Goal: Task Accomplishment & Management: Use online tool/utility

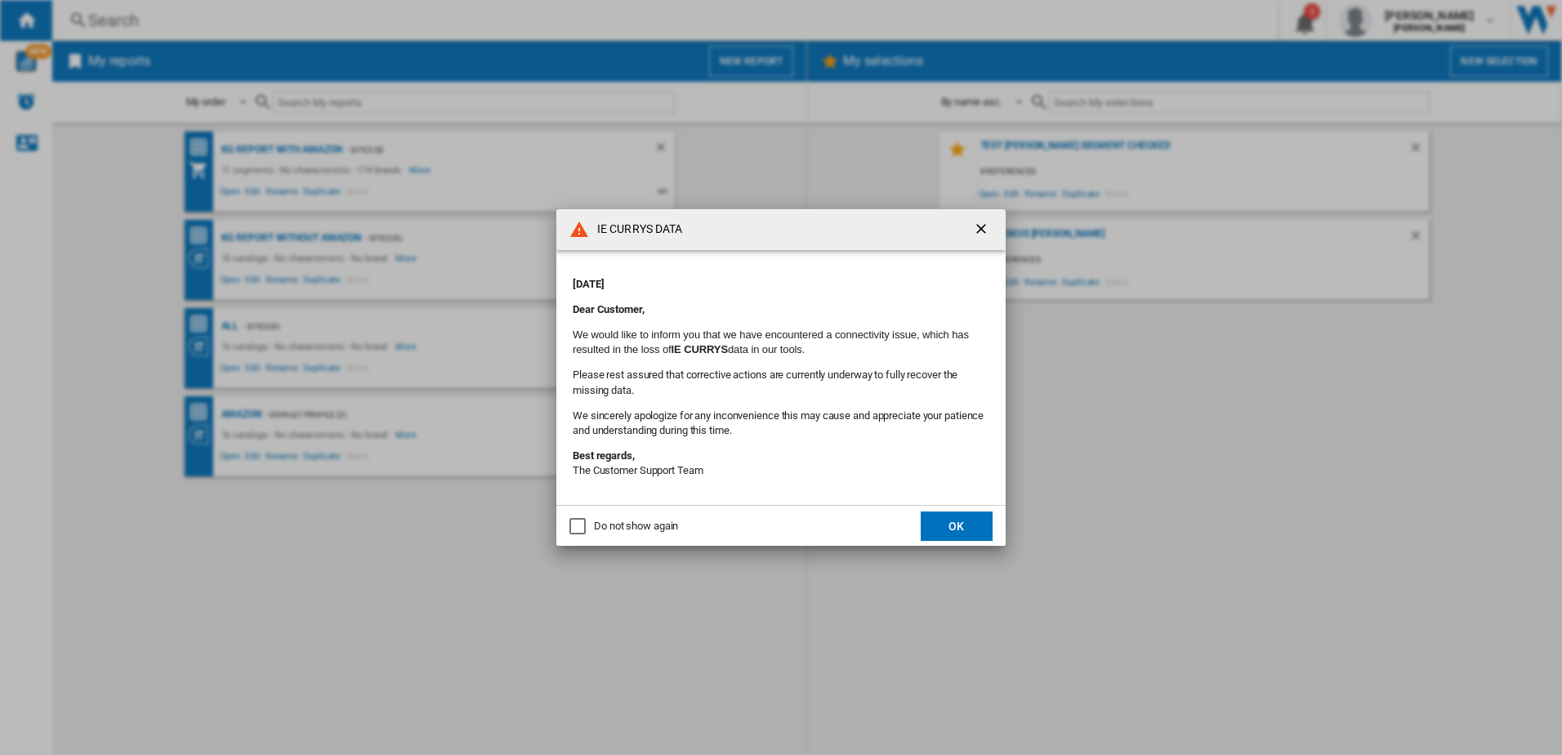
click at [971, 530] on button "OK" at bounding box center [957, 525] width 72 height 29
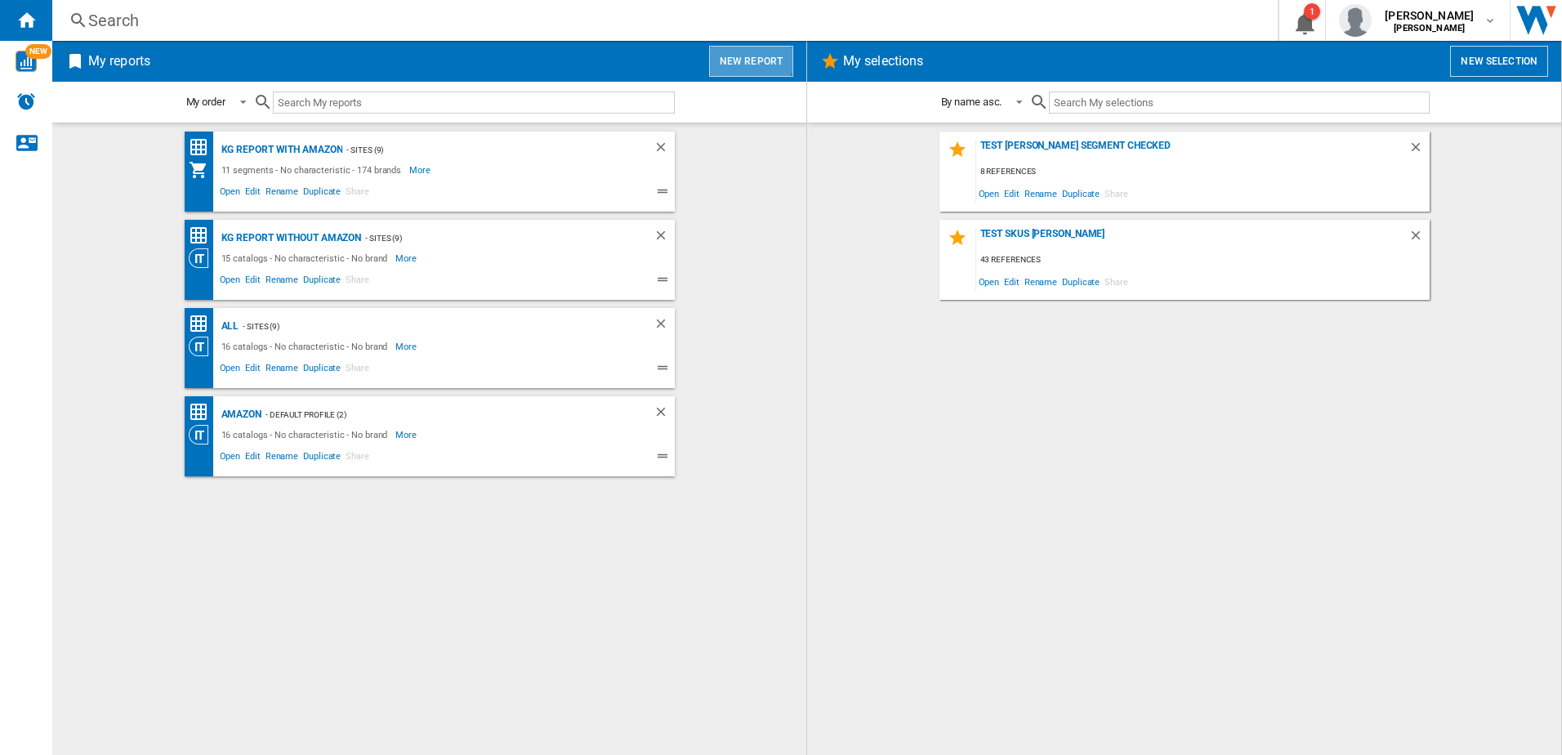
click at [750, 59] on button "New report" at bounding box center [751, 61] width 84 height 31
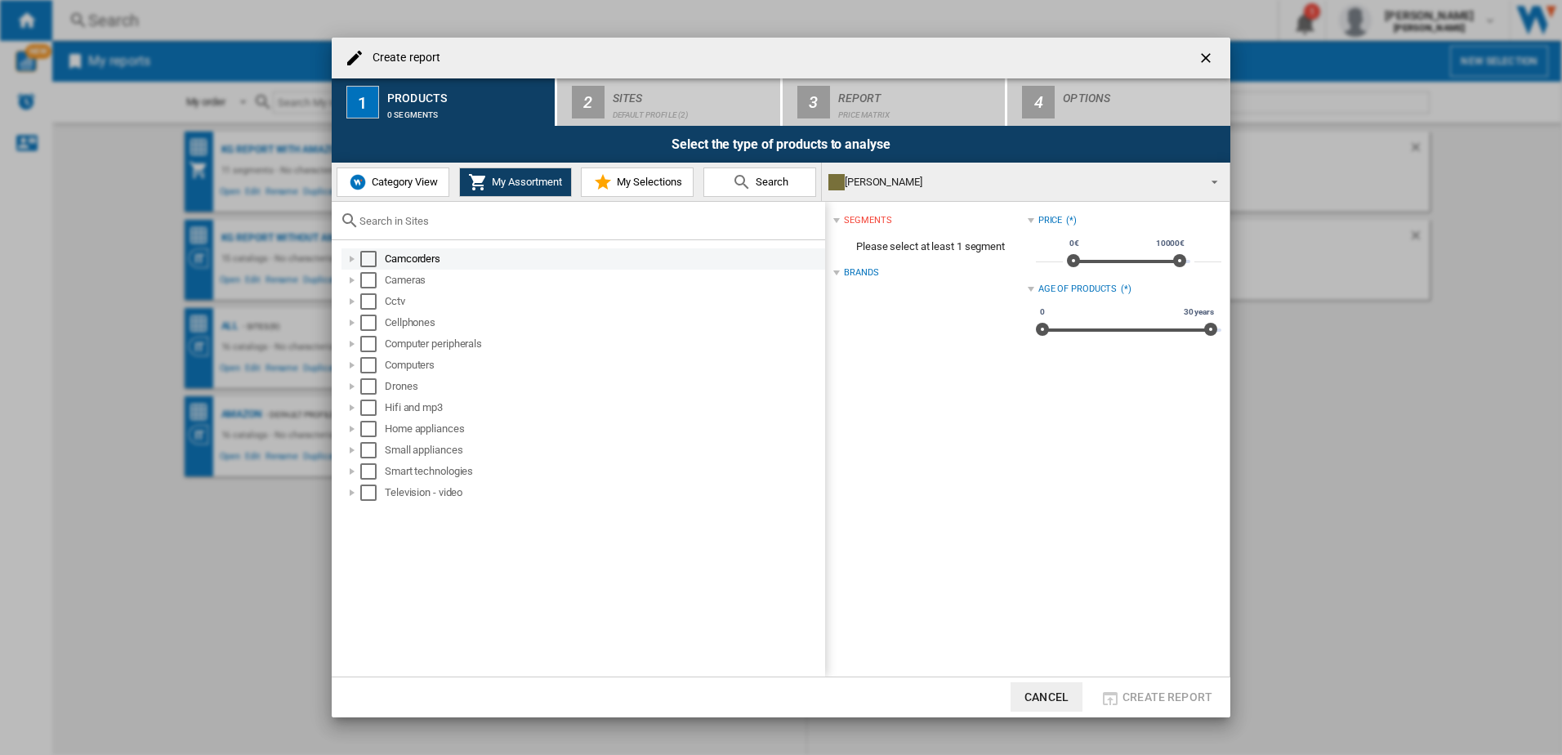
click at [373, 261] on div "Select" at bounding box center [368, 259] width 16 height 16
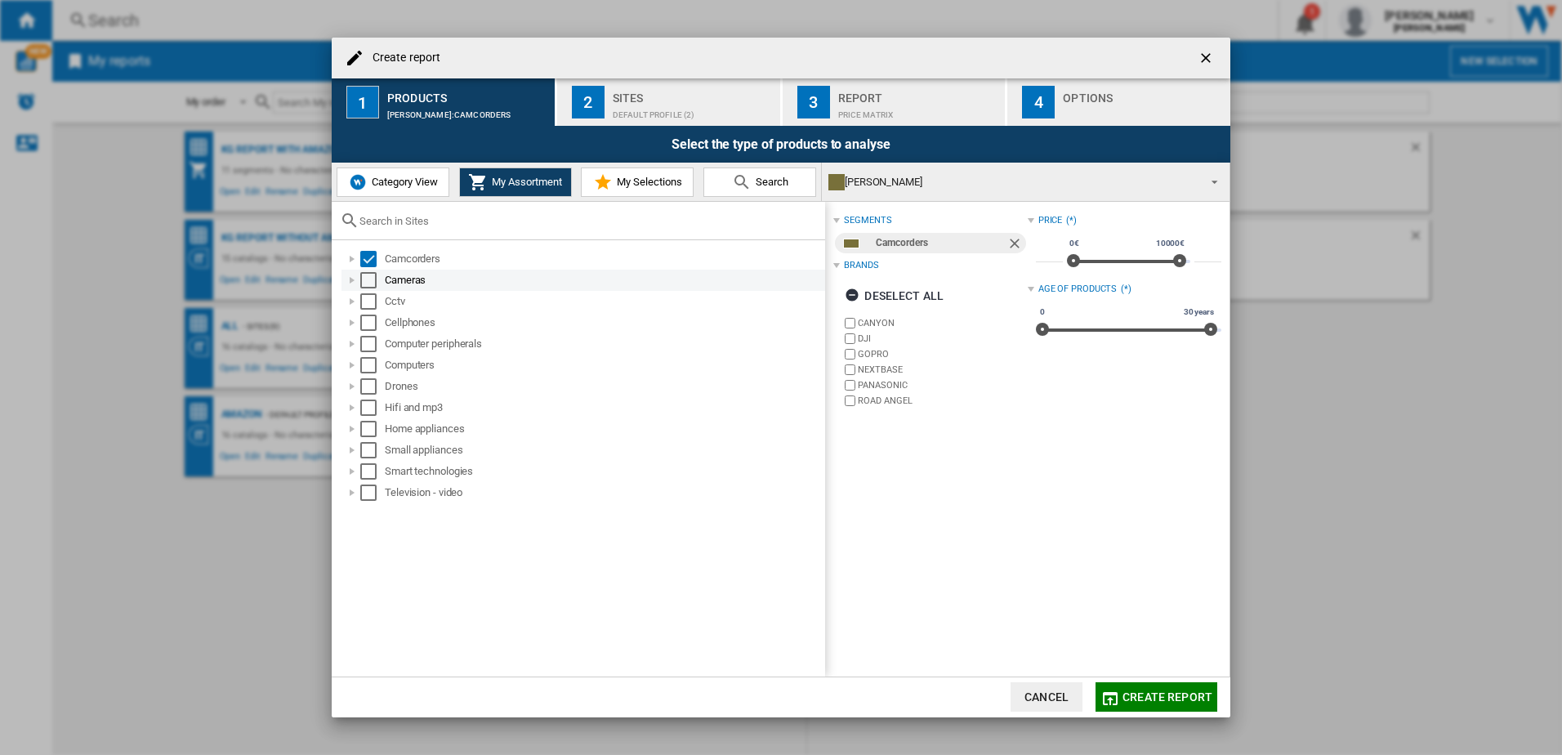
click at [359, 288] on div at bounding box center [352, 280] width 16 height 16
click at [350, 282] on div at bounding box center [352, 280] width 16 height 16
click at [365, 282] on div "Select" at bounding box center [368, 280] width 16 height 16
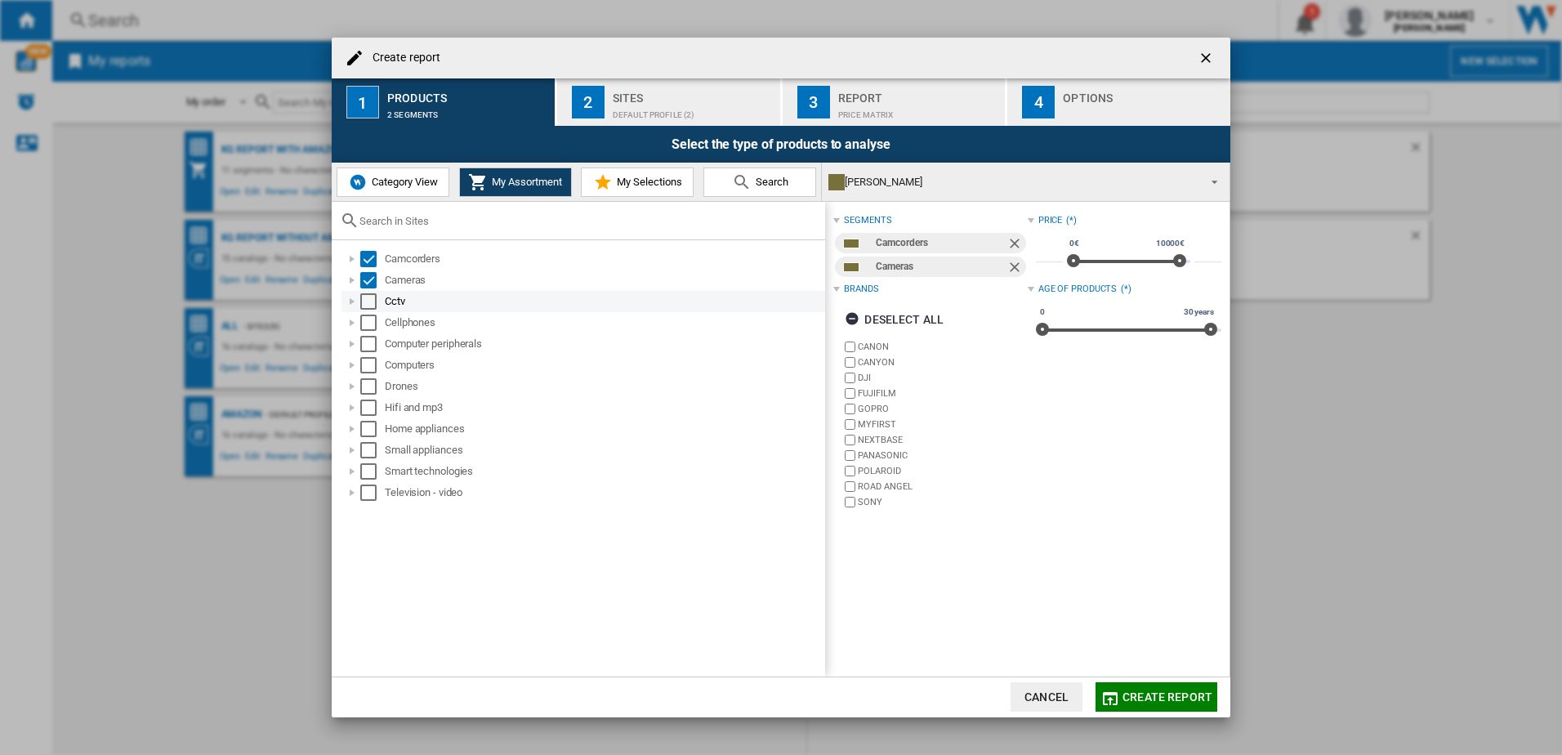
click at [370, 305] on div "Select" at bounding box center [368, 301] width 16 height 16
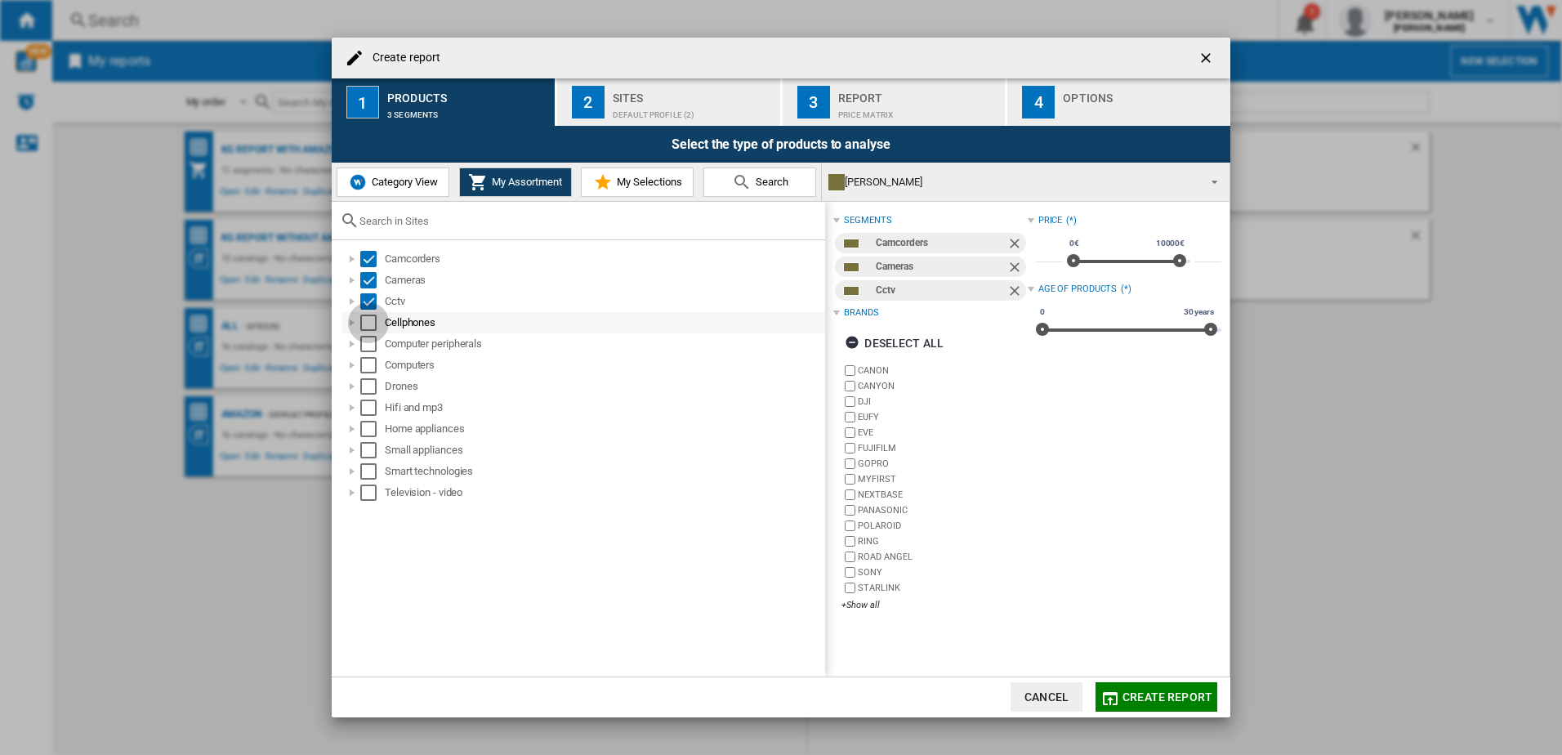
click at [371, 330] on div "Select" at bounding box center [368, 323] width 16 height 16
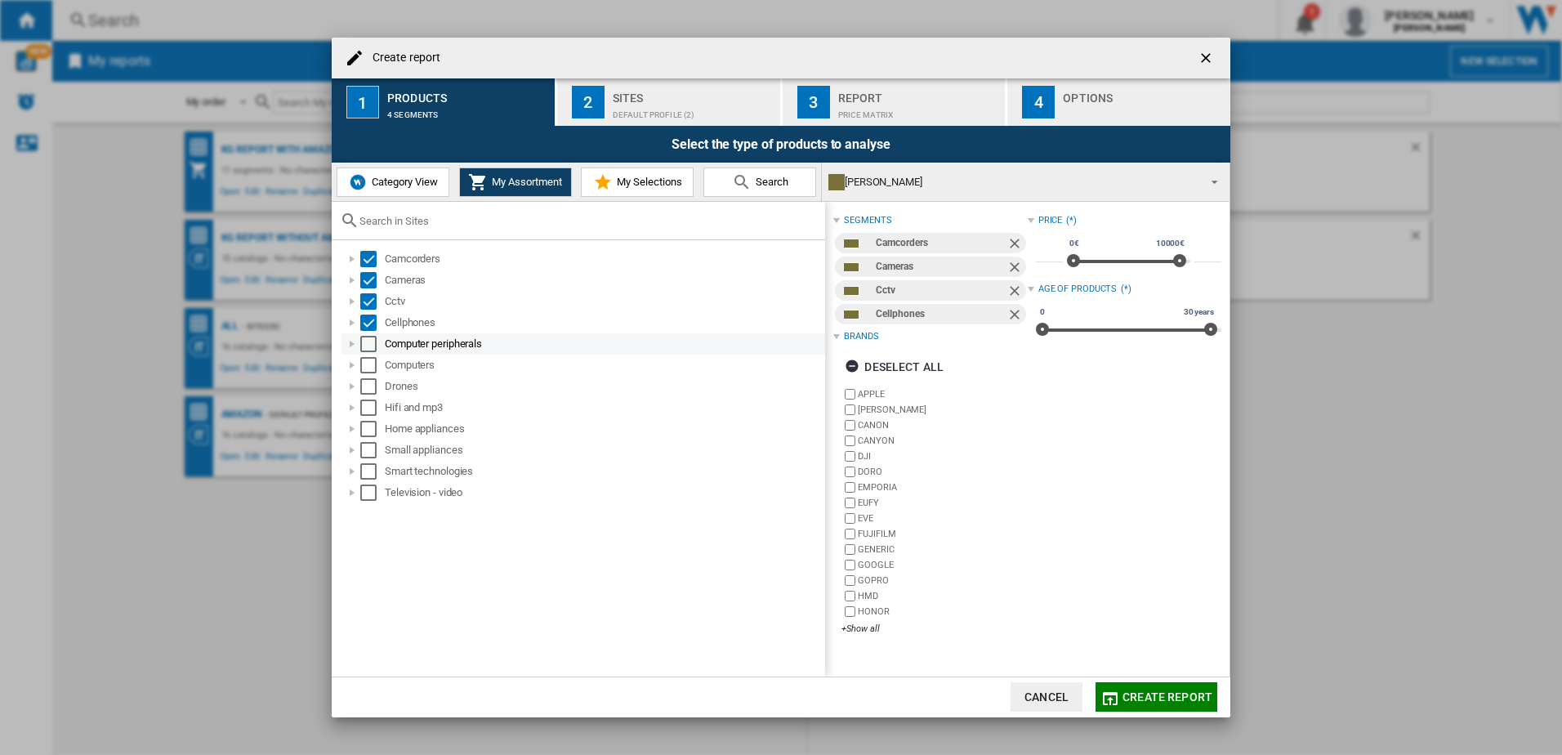
click at [372, 349] on div "Select" at bounding box center [368, 344] width 16 height 16
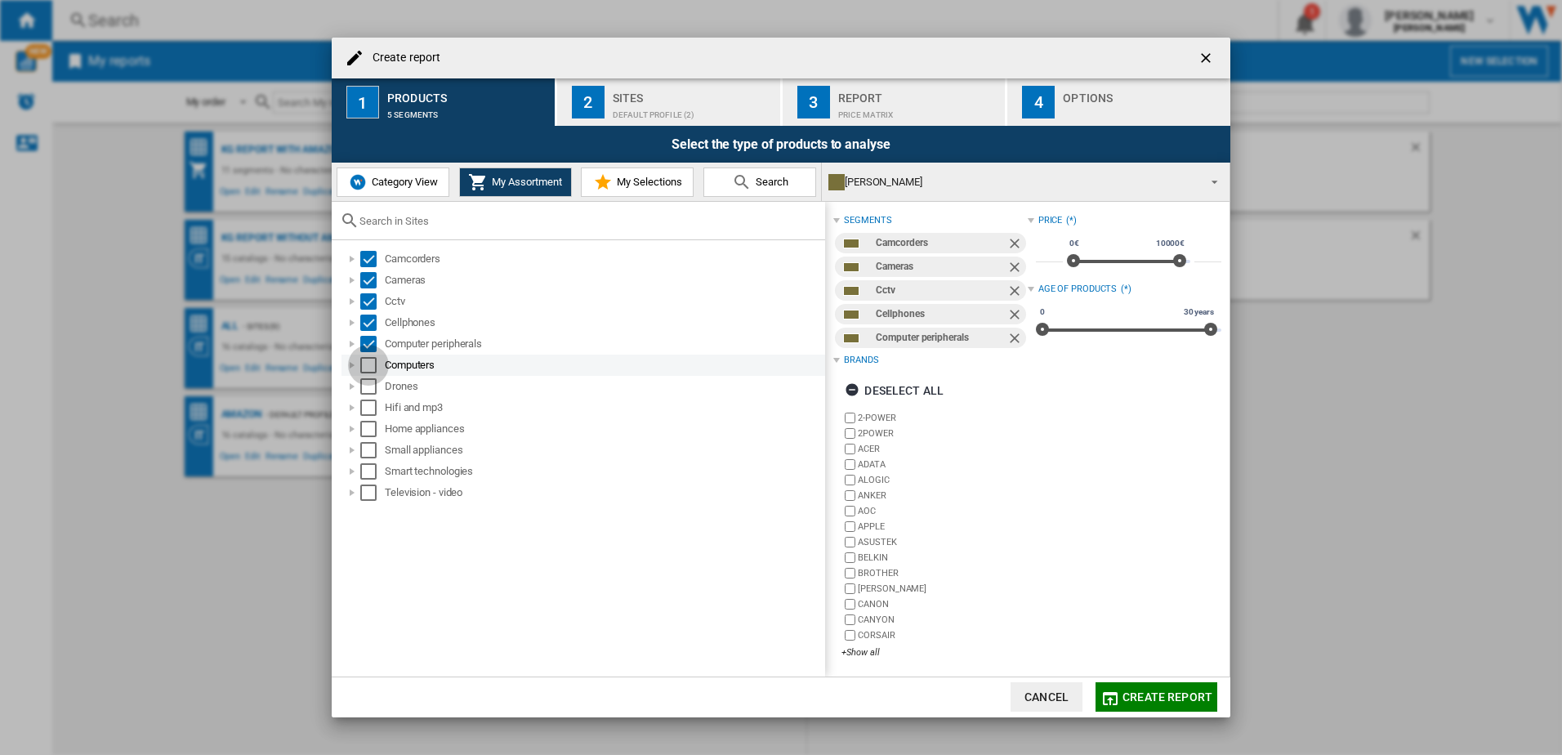
click at [372, 369] on div "Select" at bounding box center [368, 365] width 16 height 16
click at [371, 390] on div "Select" at bounding box center [368, 386] width 16 height 16
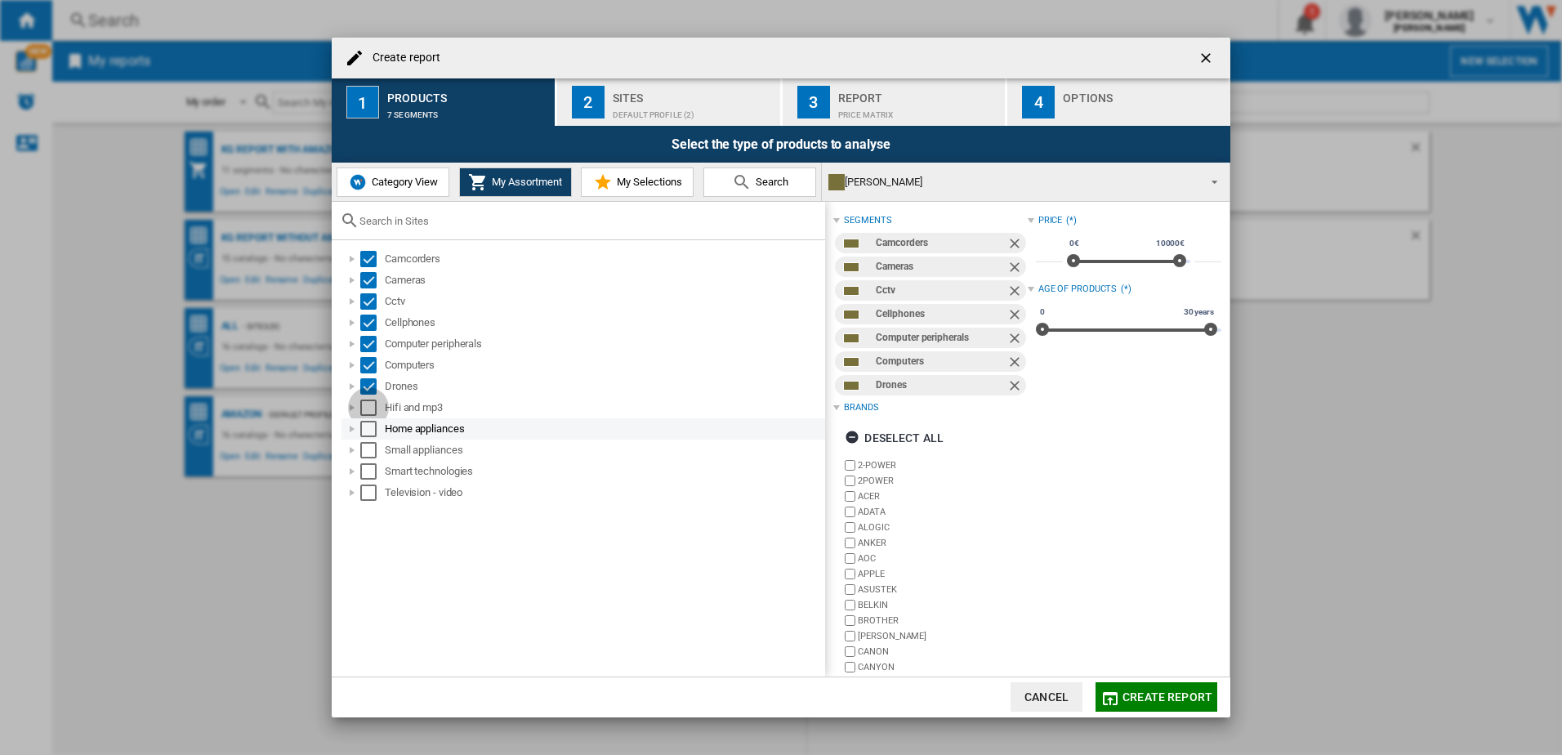
drag, startPoint x: 370, startPoint y: 408, endPoint x: 370, endPoint y: 420, distance: 12.3
click at [370, 409] on div "Select" at bounding box center [368, 407] width 16 height 16
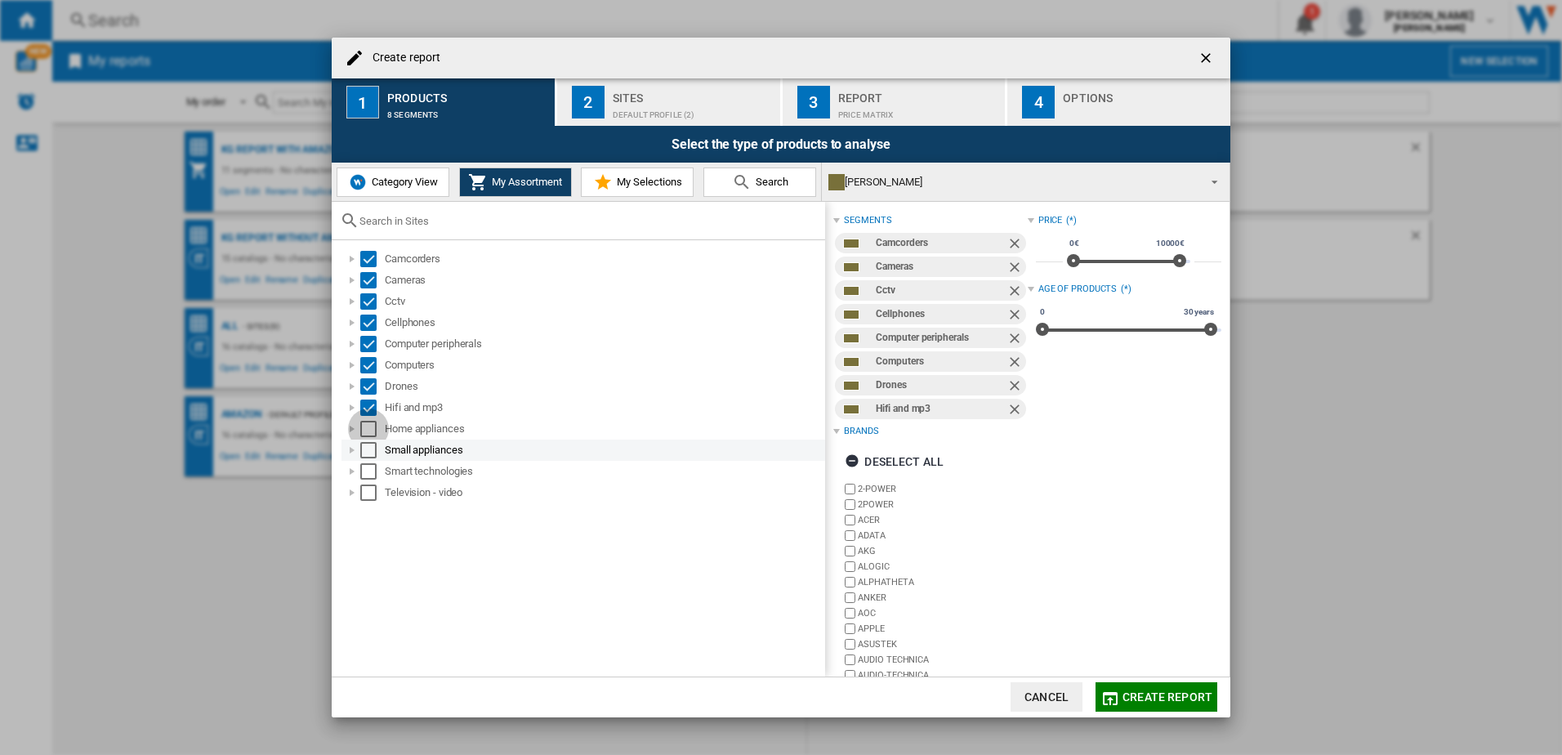
drag, startPoint x: 368, startPoint y: 428, endPoint x: 368, endPoint y: 442, distance: 13.9
click at [368, 431] on div "Select" at bounding box center [368, 429] width 16 height 16
click at [368, 450] on div "Select" at bounding box center [368, 450] width 16 height 16
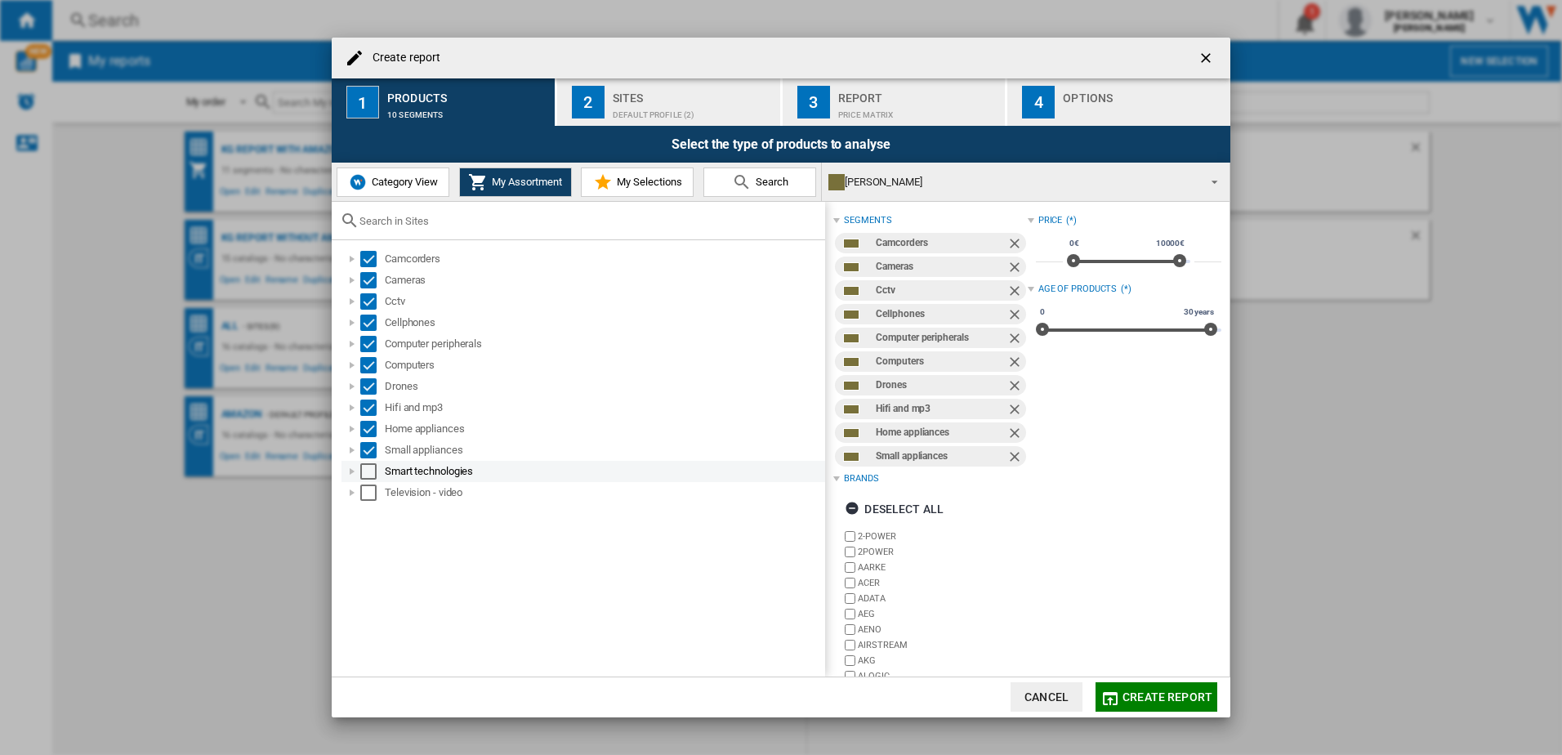
click at [368, 474] on div "Select" at bounding box center [368, 471] width 16 height 16
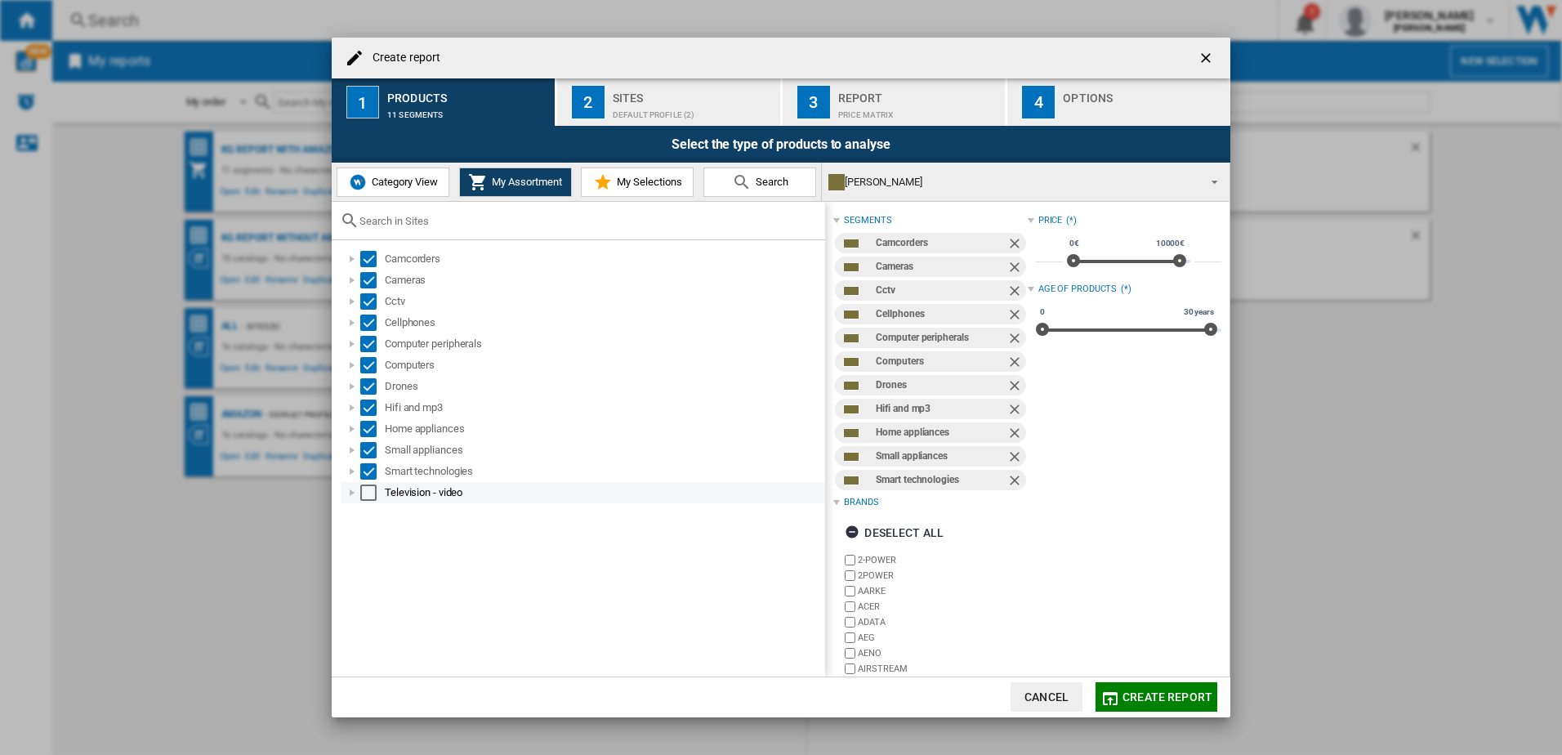
click at [370, 488] on div "Select" at bounding box center [368, 492] width 16 height 16
click at [681, 107] on div "Default profile (2)" at bounding box center [693, 110] width 161 height 17
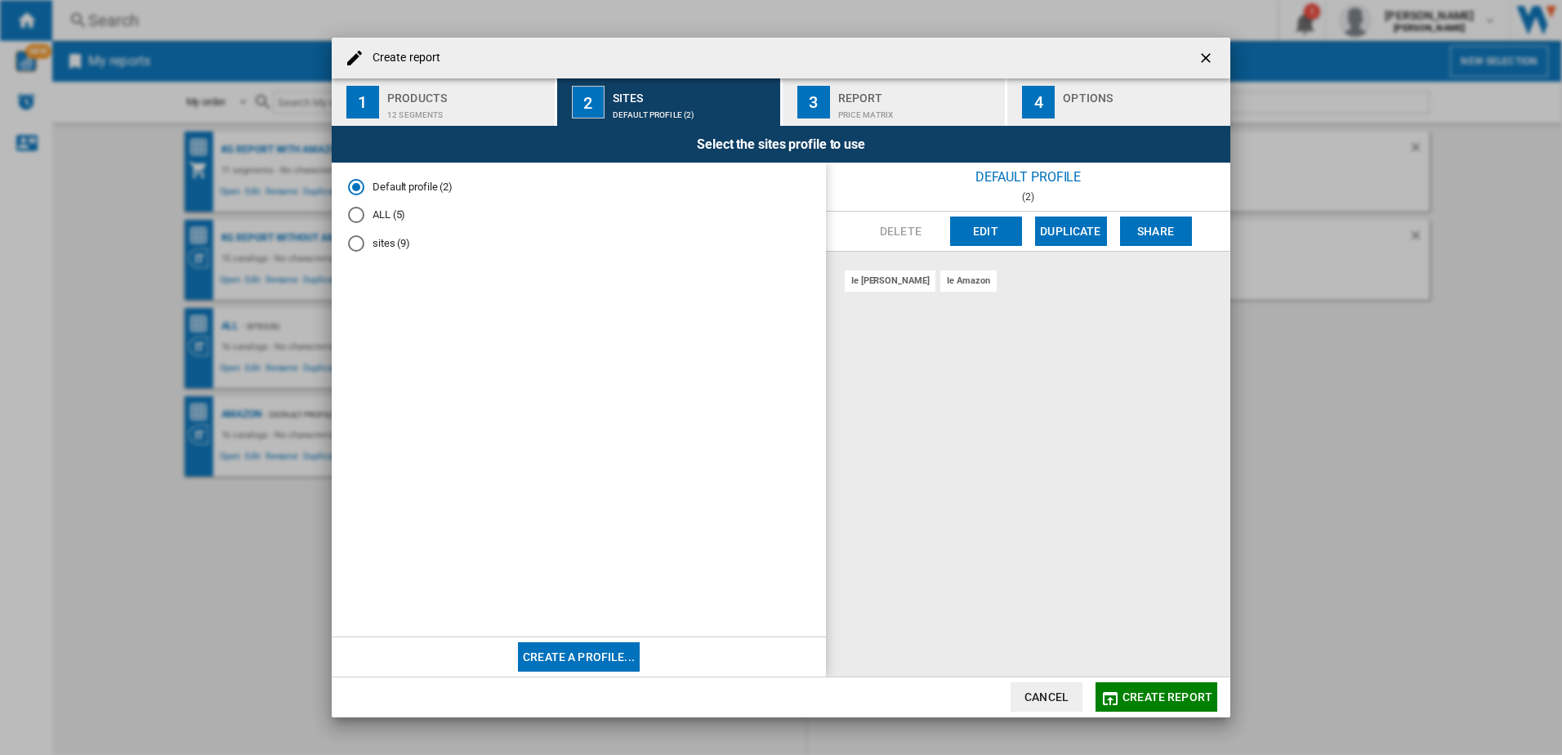
click at [391, 239] on md-radio-button "sites (9)" at bounding box center [579, 244] width 462 height 16
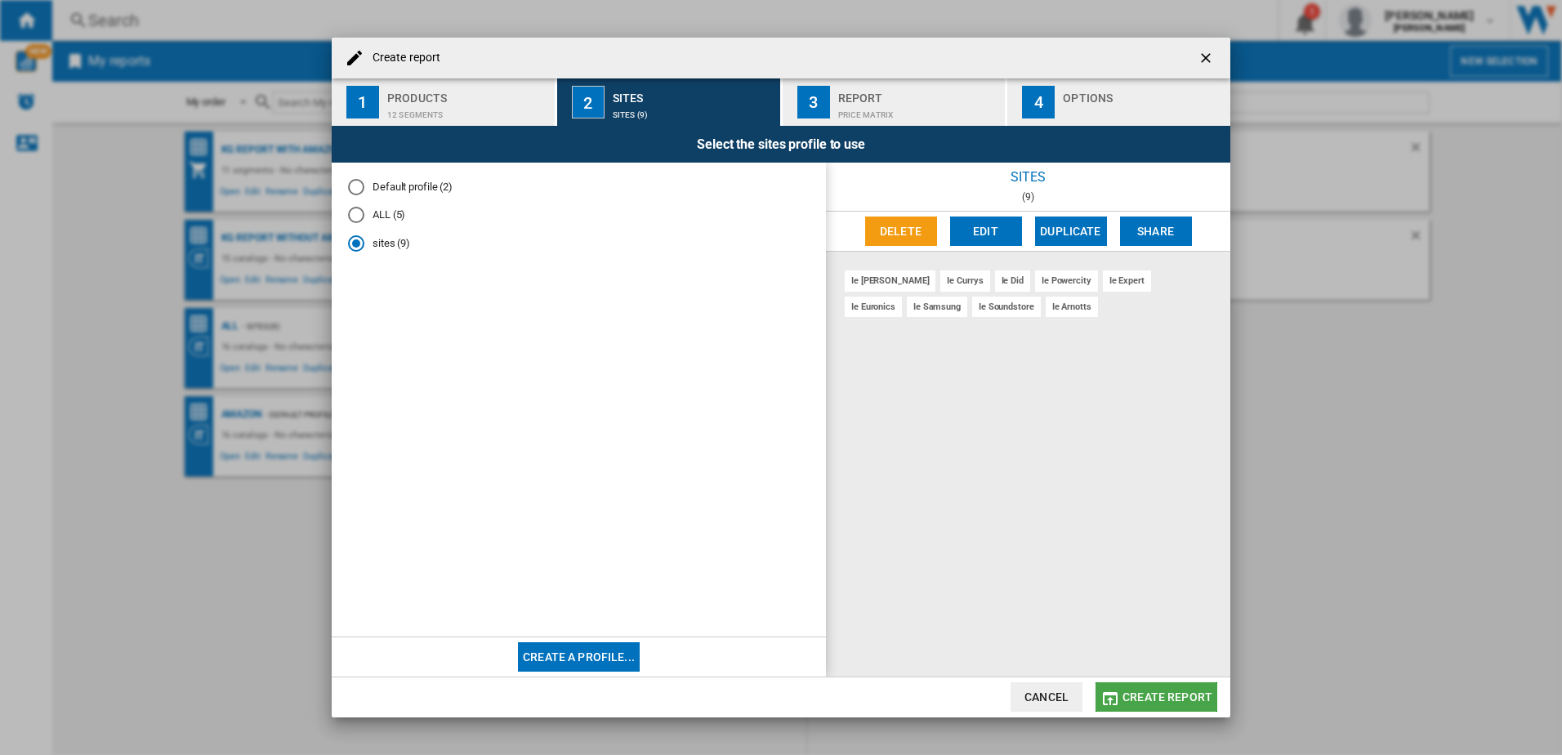
click at [1137, 697] on span "Create report" at bounding box center [1167, 696] width 90 height 13
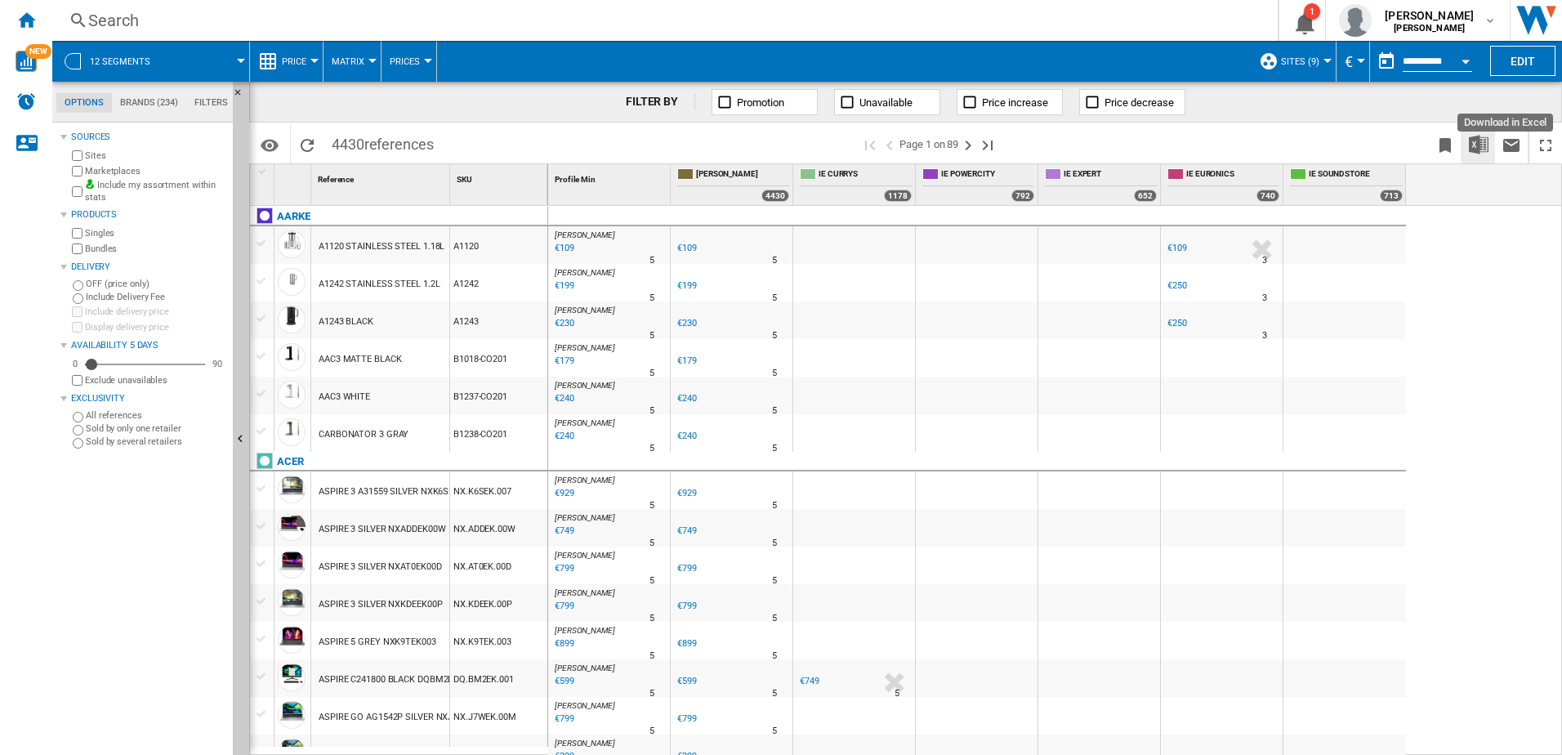
click at [1484, 145] on img "Download in Excel" at bounding box center [1479, 145] width 20 height 20
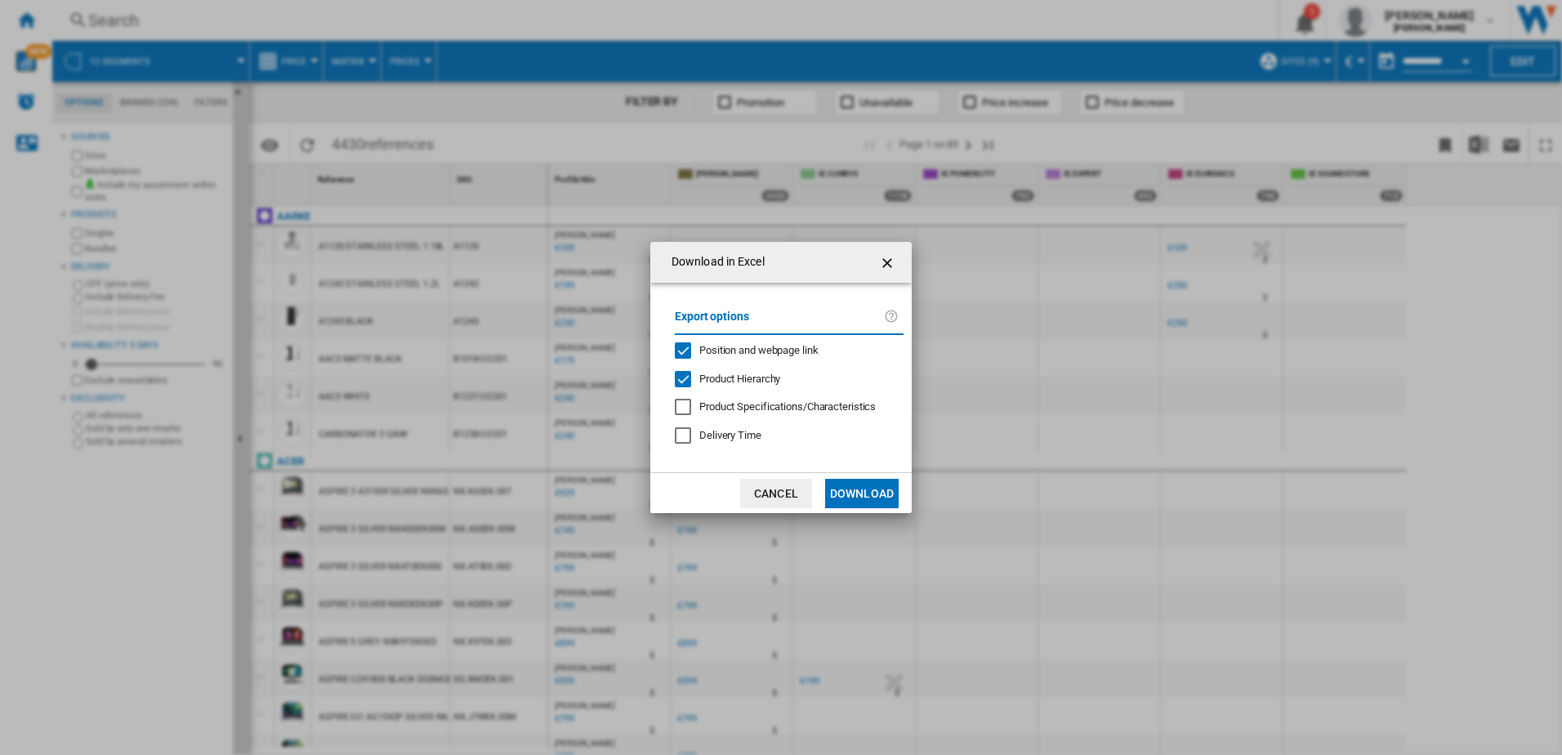
click at [850, 494] on button "Download" at bounding box center [862, 493] width 74 height 29
